Goal: Transaction & Acquisition: Purchase product/service

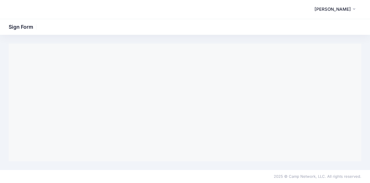
click at [286, 166] on div "Sign Form" at bounding box center [185, 102] width 370 height 135
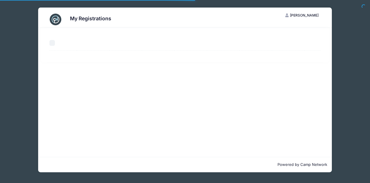
select select "50"
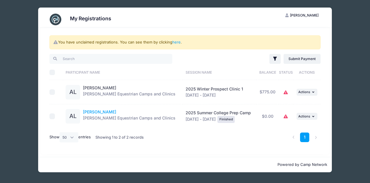
click at [100, 111] on link "[PERSON_NAME]" at bounding box center [99, 111] width 33 height 5
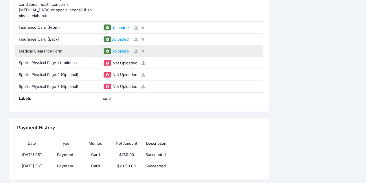
scroll to position [579, 0]
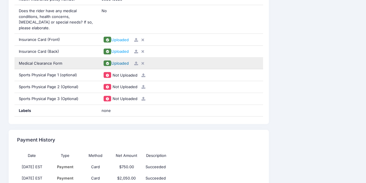
click at [114, 61] on span "Uploaded" at bounding box center [119, 63] width 17 height 5
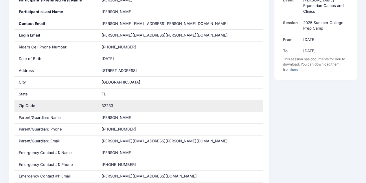
scroll to position [0, 0]
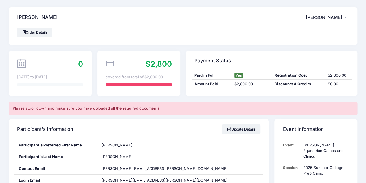
click at [328, 18] on span "[PERSON_NAME]" at bounding box center [324, 17] width 36 height 5
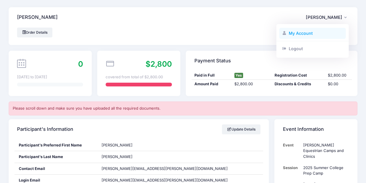
click at [307, 32] on link "My Account" at bounding box center [312, 33] width 67 height 11
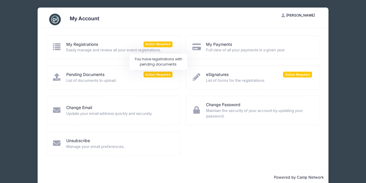
click at [152, 74] on span "Action Required" at bounding box center [158, 73] width 29 height 5
click at [54, 22] on img at bounding box center [55, 20] width 12 height 12
click at [56, 77] on icon at bounding box center [57, 77] width 10 height 8
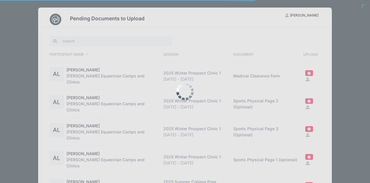
select select "50"
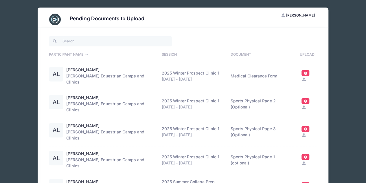
click at [53, 73] on div "AL" at bounding box center [56, 74] width 14 height 14
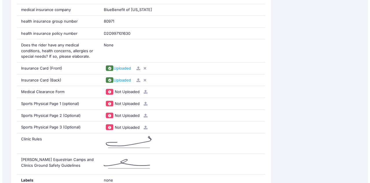
scroll to position [521, 0]
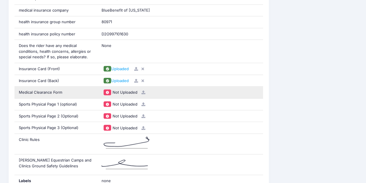
click at [106, 90] on span at bounding box center [107, 91] width 4 height 3
click at [36, 86] on div "Medical Clearance Form" at bounding box center [55, 92] width 83 height 12
click at [144, 90] on icon at bounding box center [143, 92] width 5 height 4
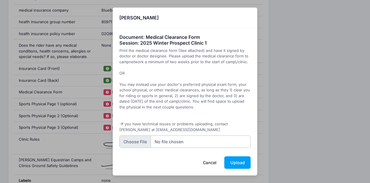
click at [196, 141] on input "file" at bounding box center [186, 141] width 132 height 12
click at [243, 164] on button "Upload" at bounding box center [238, 162] width 26 height 12
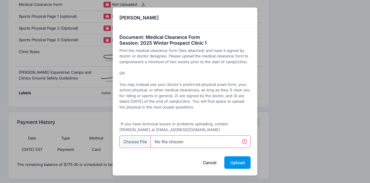
scroll to position [618, 0]
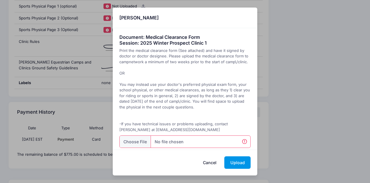
click at [242, 161] on button "Upload" at bounding box center [238, 162] width 26 height 12
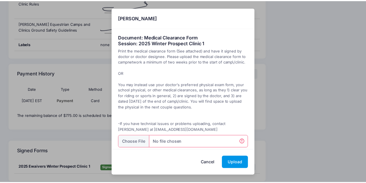
scroll to position [716, 0]
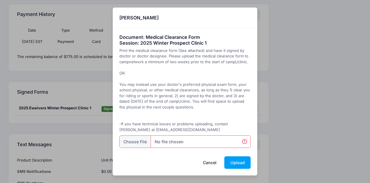
click at [201, 162] on button "Cancel" at bounding box center [209, 162] width 25 height 12
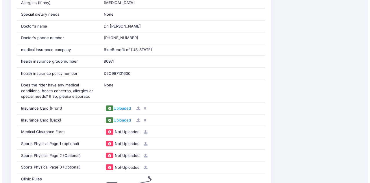
scroll to position [473, 0]
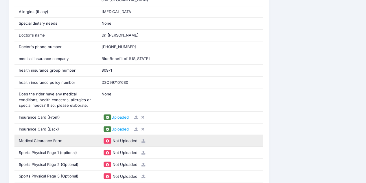
click at [144, 138] on icon at bounding box center [143, 140] width 5 height 4
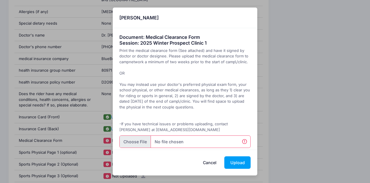
click at [143, 139] on input "file" at bounding box center [186, 141] width 132 height 12
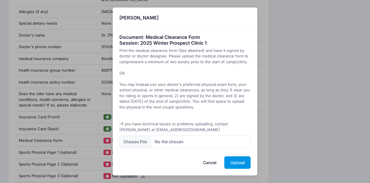
click at [238, 158] on button "Upload" at bounding box center [238, 162] width 26 height 12
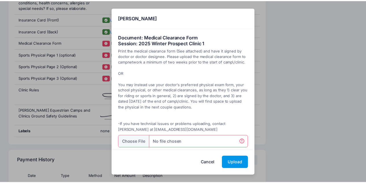
scroll to position [0, 0]
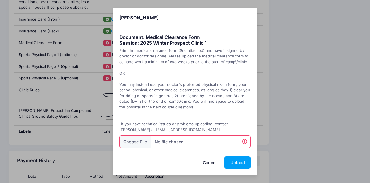
click at [213, 162] on button "Cancel" at bounding box center [209, 162] width 25 height 12
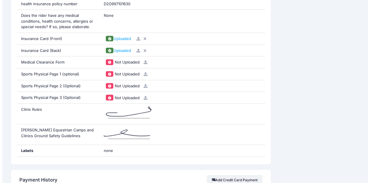
scroll to position [521, 0]
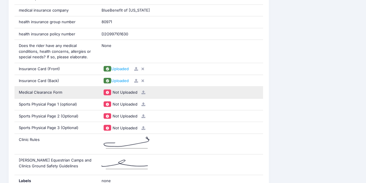
click at [145, 90] on icon at bounding box center [143, 92] width 5 height 4
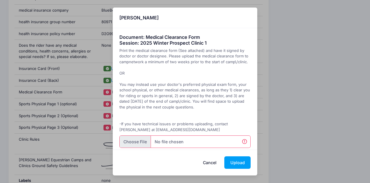
click at [137, 139] on input "file" at bounding box center [186, 141] width 132 height 12
type input "C:\fakepath\Lignelli_Amelia_Medical+Clearance+Form.pdf"
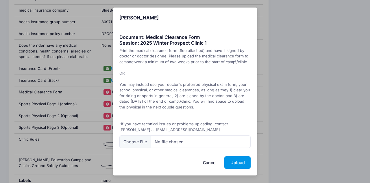
click at [230, 163] on button "Upload" at bounding box center [238, 162] width 26 height 12
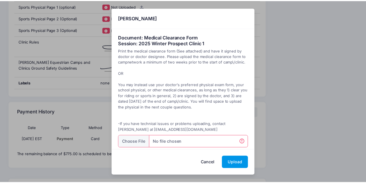
scroll to position [0, 0]
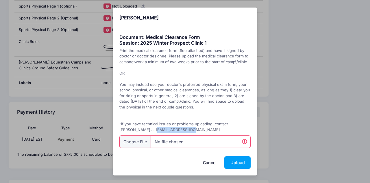
drag, startPoint x: 172, startPoint y: 129, endPoint x: 139, endPoint y: 130, distance: 32.4
click at [139, 130] on span "Print the medical clearance form (See attached) and have it signed by doctor or…" at bounding box center [185, 90] width 131 height 84
click at [175, 127] on div "Document: Medical Clearance Form Session: 2025 Winter Prospect Clinic 1 Print t…" at bounding box center [185, 88] width 145 height 121
drag, startPoint x: 174, startPoint y: 128, endPoint x: 136, endPoint y: 131, distance: 37.7
click at [136, 131] on div "Document: Medical Clearance Form Session: 2025 Winter Prospect Clinic 1 Print t…" at bounding box center [185, 88] width 145 height 121
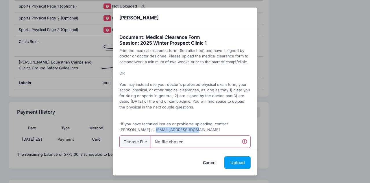
copy span "willien88@gmail.com"
click at [211, 162] on button "Cancel" at bounding box center [209, 162] width 25 height 12
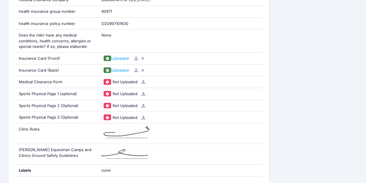
scroll to position [503, 0]
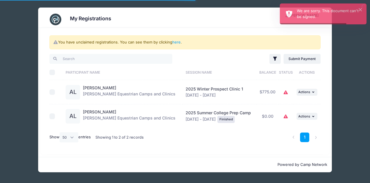
select select "50"
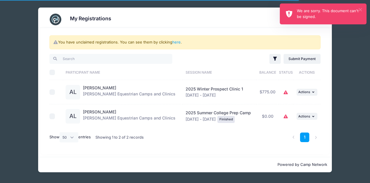
click at [361, 8] on button "×" at bounding box center [360, 9] width 3 height 3
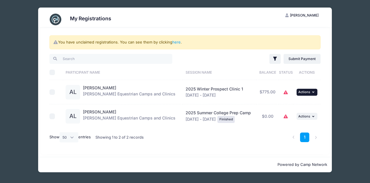
click at [305, 93] on span "Actions" at bounding box center [305, 92] width 12 height 4
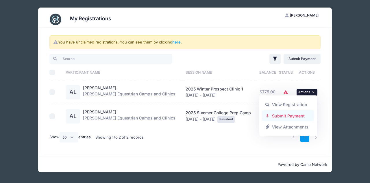
click at [291, 115] on link "Submit Payment" at bounding box center [288, 115] width 52 height 11
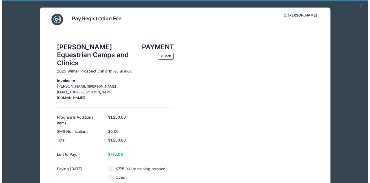
scroll to position [67, 0]
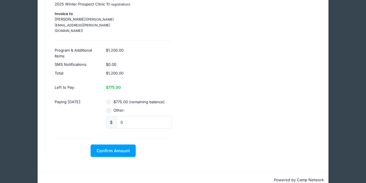
click at [110, 99] on input "$775.00 (remaining balance)" at bounding box center [109, 102] width 6 height 6
radio input "true"
click at [110, 148] on span "Confirm Amount" at bounding box center [113, 150] width 33 height 5
click at [113, 144] on button "Pay with Card" at bounding box center [113, 150] width 40 height 12
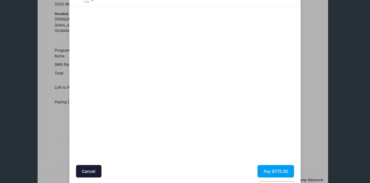
scroll to position [49, 0]
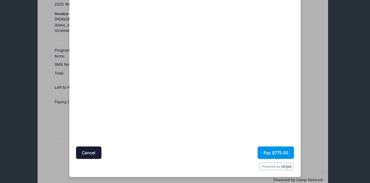
click at [272, 151] on button "Pay $775.00" at bounding box center [276, 152] width 36 height 12
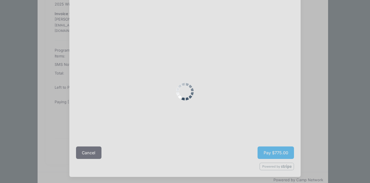
scroll to position [0, 0]
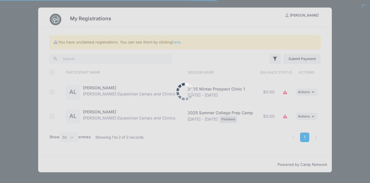
select select "50"
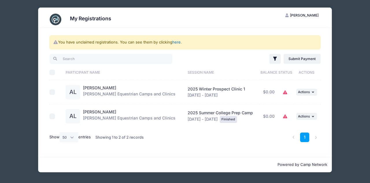
click at [177, 41] on link "here" at bounding box center [176, 42] width 8 height 5
